Goal: Information Seeking & Learning: Learn about a topic

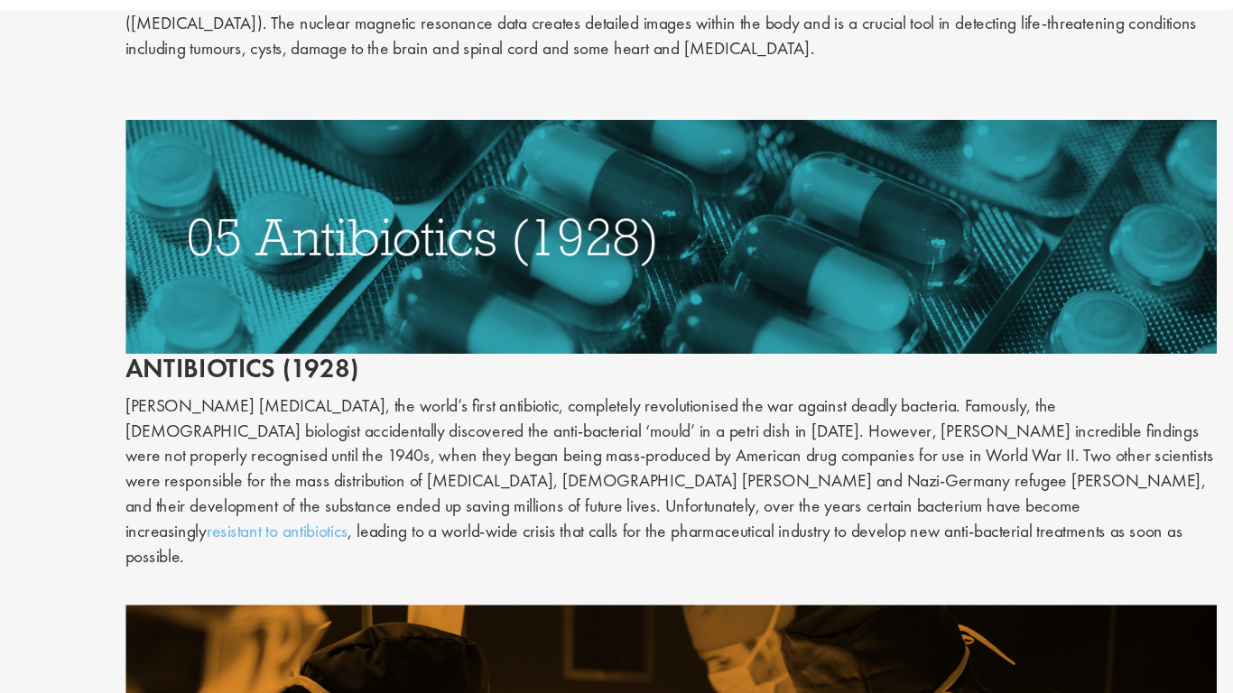
scroll to position [2555, 0]
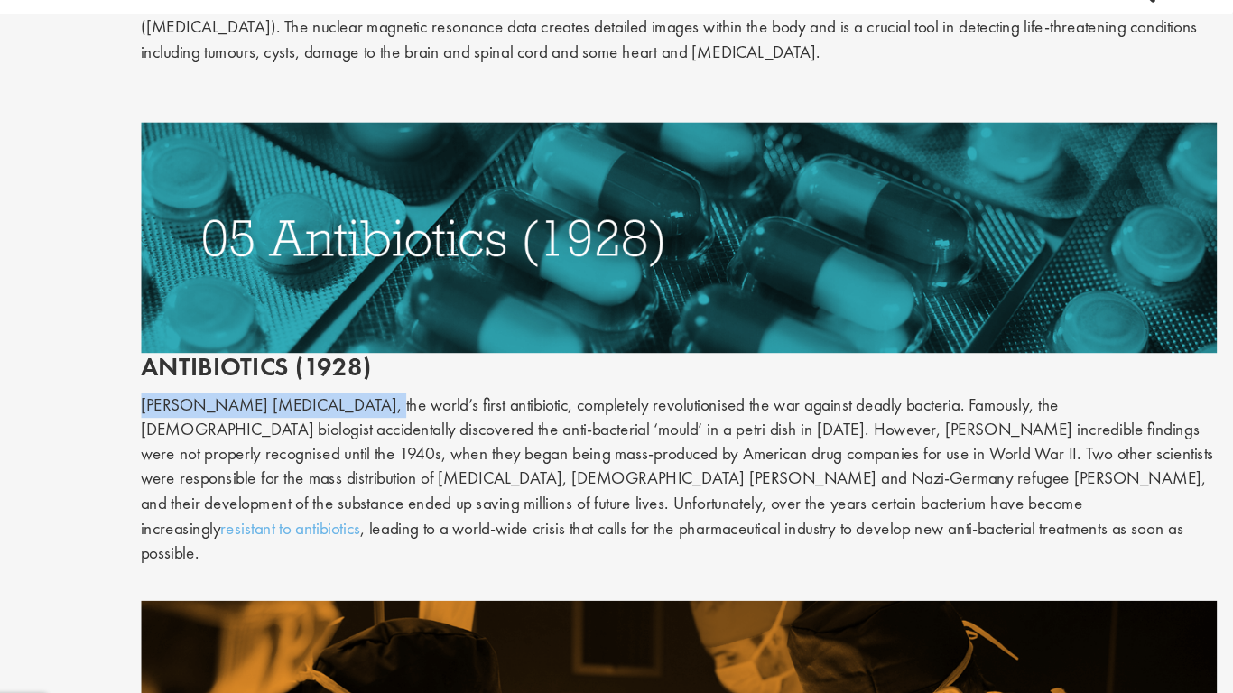
drag, startPoint x: 319, startPoint y: 341, endPoint x: 487, endPoint y: 352, distance: 169.1
click at [487, 352] on div "The top 10 medical advances in history Author: [PERSON_NAME] Posting date: [DAT…" at bounding box center [771, 152] width 925 height 5008
copy p "[PERSON_NAME] [MEDICAL_DATA]"
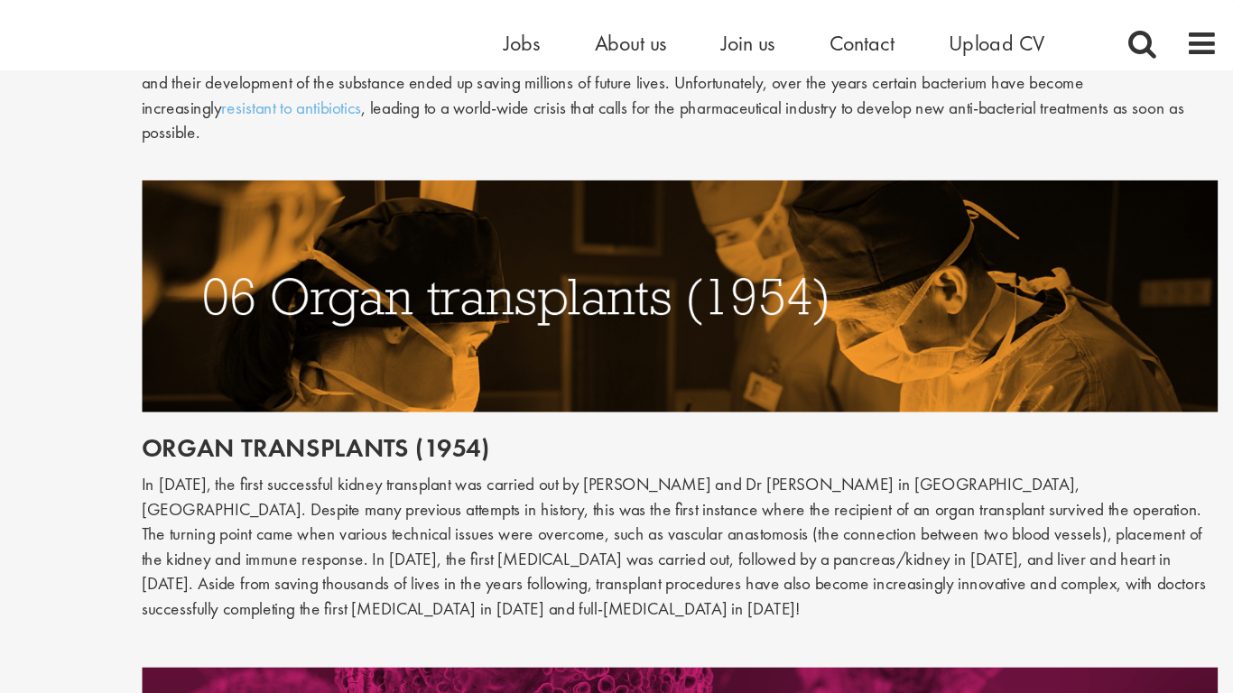
scroll to position [2951, 0]
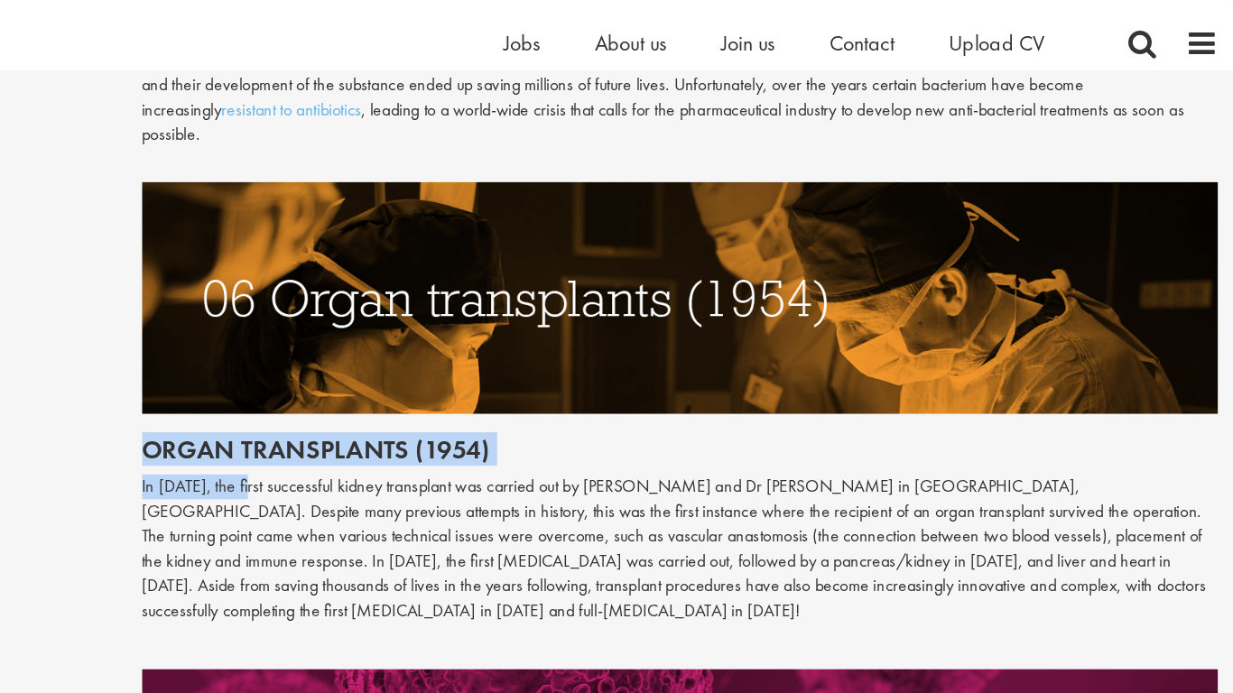
drag, startPoint x: 322, startPoint y: 309, endPoint x: 432, endPoint y: 339, distance: 114.3
click at [432, 339] on div "The first medical imaging machines were X-rays. The X-ray, a form of electromag…" at bounding box center [771, 0] width 898 height 1039
copy div "Organ transplants (1954) In [DATE],"
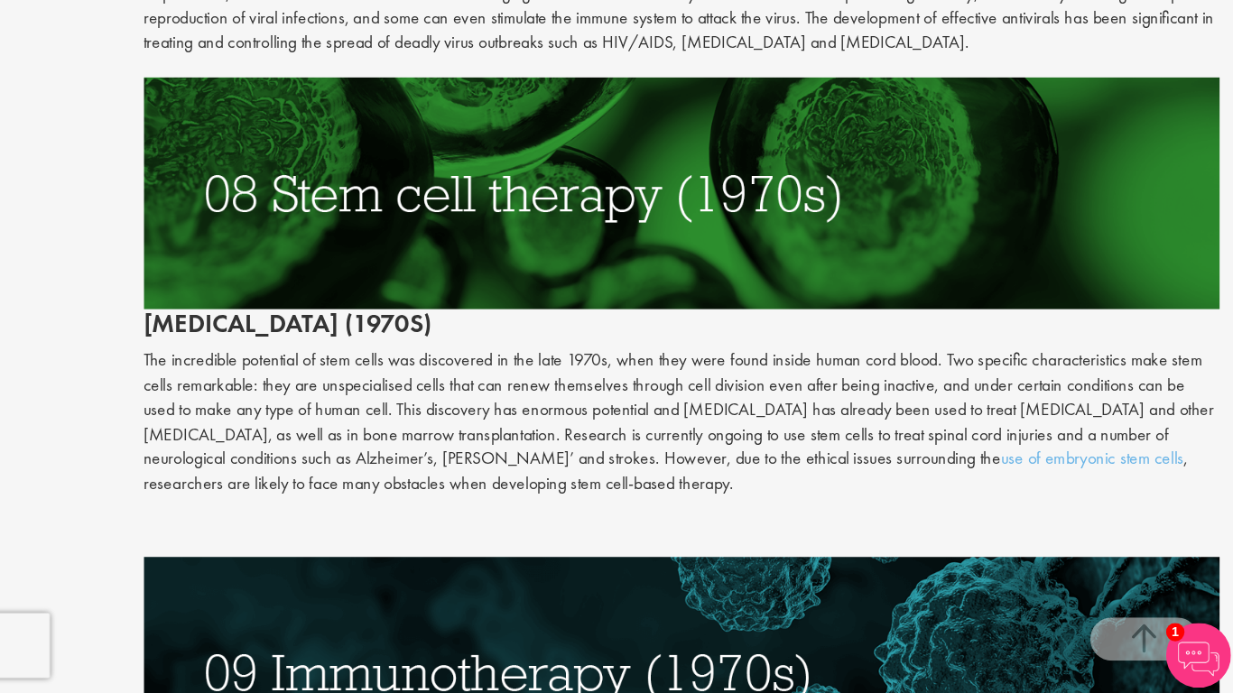
scroll to position [3715, 0]
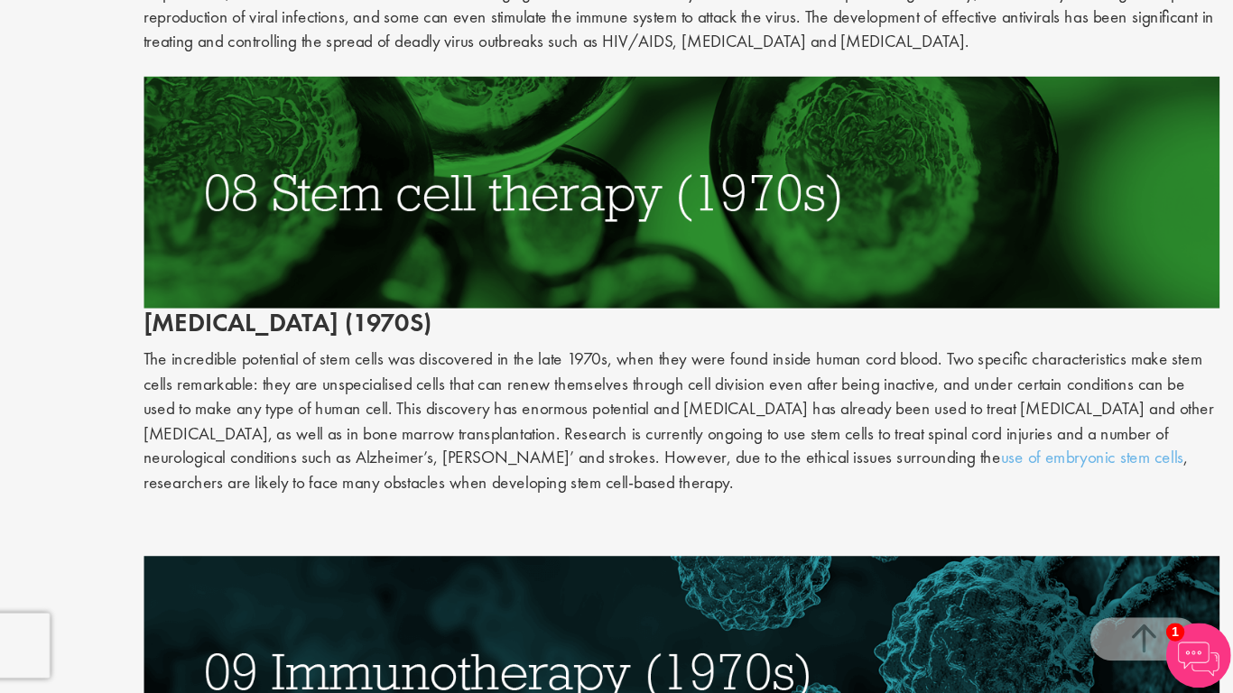
drag, startPoint x: 319, startPoint y: 322, endPoint x: 633, endPoint y: 327, distance: 314.1
copy h2 "[MEDICAL_DATA] (1970s)"
